Goal: Task Accomplishment & Management: Manage account settings

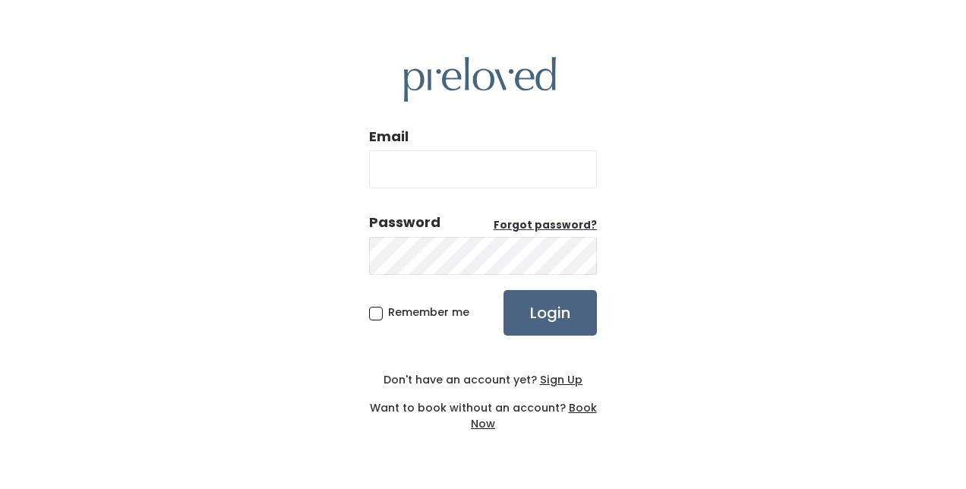
type input "[PERSON_NAME][EMAIL_ADDRESS][DOMAIN_NAME]"
click at [556, 313] on input "Login" at bounding box center [549, 313] width 93 height 46
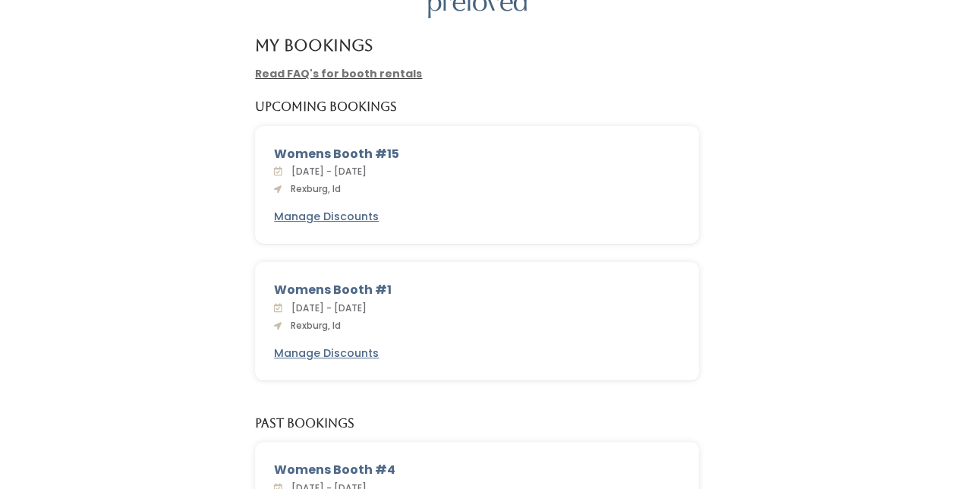
scroll to position [74, 0]
click at [361, 297] on div "Womens Booth #1" at bounding box center [477, 291] width 406 height 18
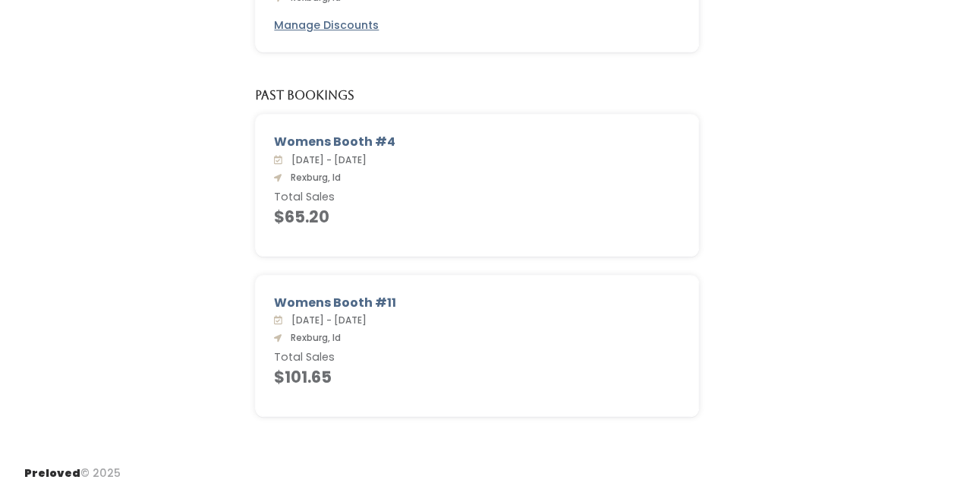
scroll to position [0, 0]
